Goal: Transaction & Acquisition: Subscribe to service/newsletter

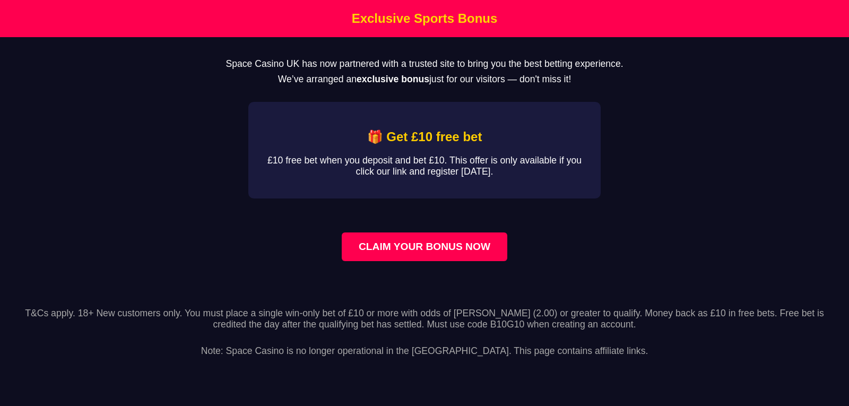
drag, startPoint x: 0, startPoint y: 0, endPoint x: 475, endPoint y: 256, distance: 539.3
click at [475, 256] on link "CLAIM YOUR BONUS NOW" at bounding box center [425, 246] width 166 height 29
drag, startPoint x: 502, startPoint y: 40, endPoint x: 475, endPoint y: 38, distance: 26.7
click at [498, 40] on main "Space Casino UK has now partnered with a trusted site to bring you the best bet…" at bounding box center [424, 166] width 849 height 258
click at [470, 34] on header "Exclusive Sports Bonus" at bounding box center [424, 18] width 849 height 37
